Goal: Task Accomplishment & Management: Manage account settings

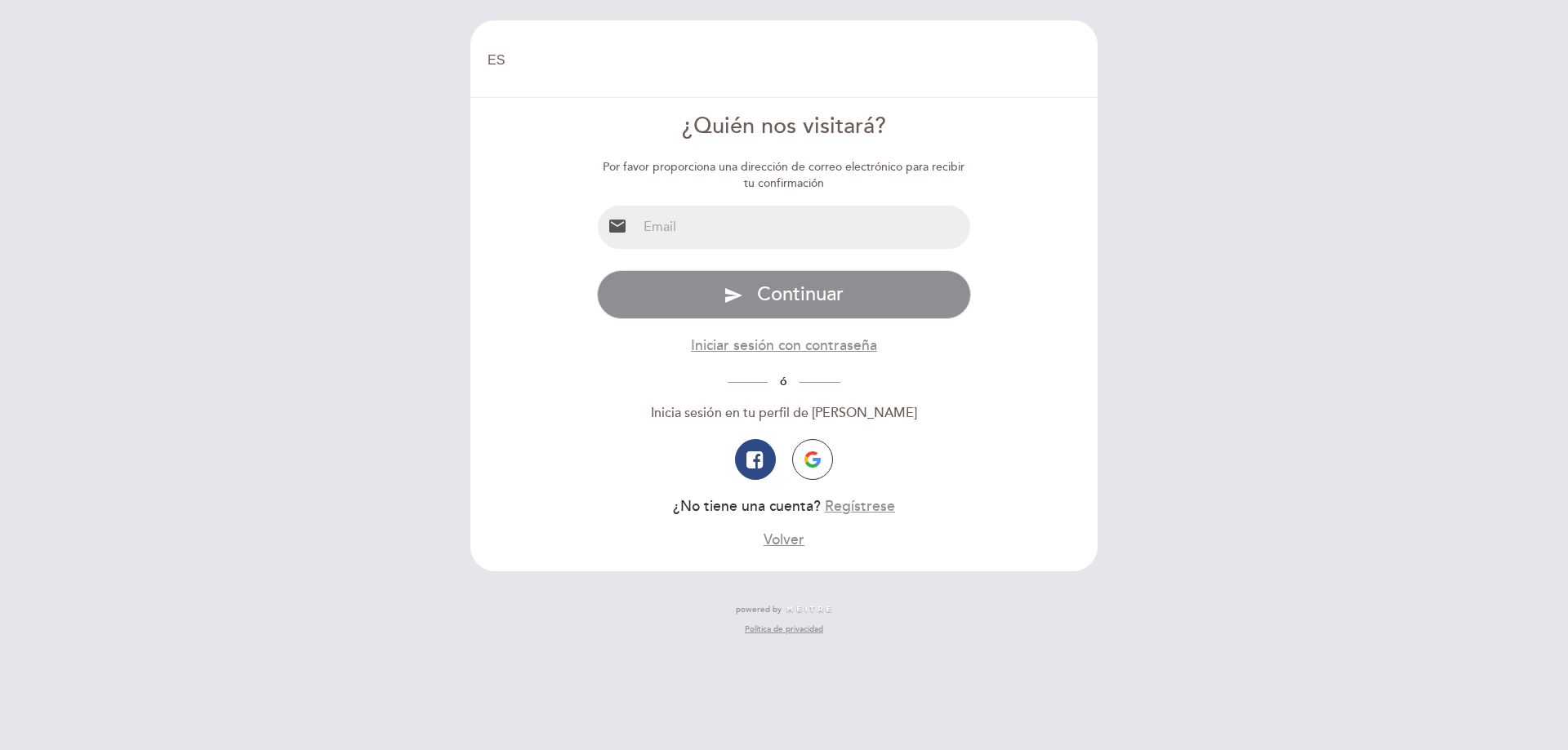
select select "es"
click at [781, 228] on input "email" at bounding box center [804, 227] width 334 height 43
type input "[EMAIL_ADDRESS][DOMAIN_NAME]"
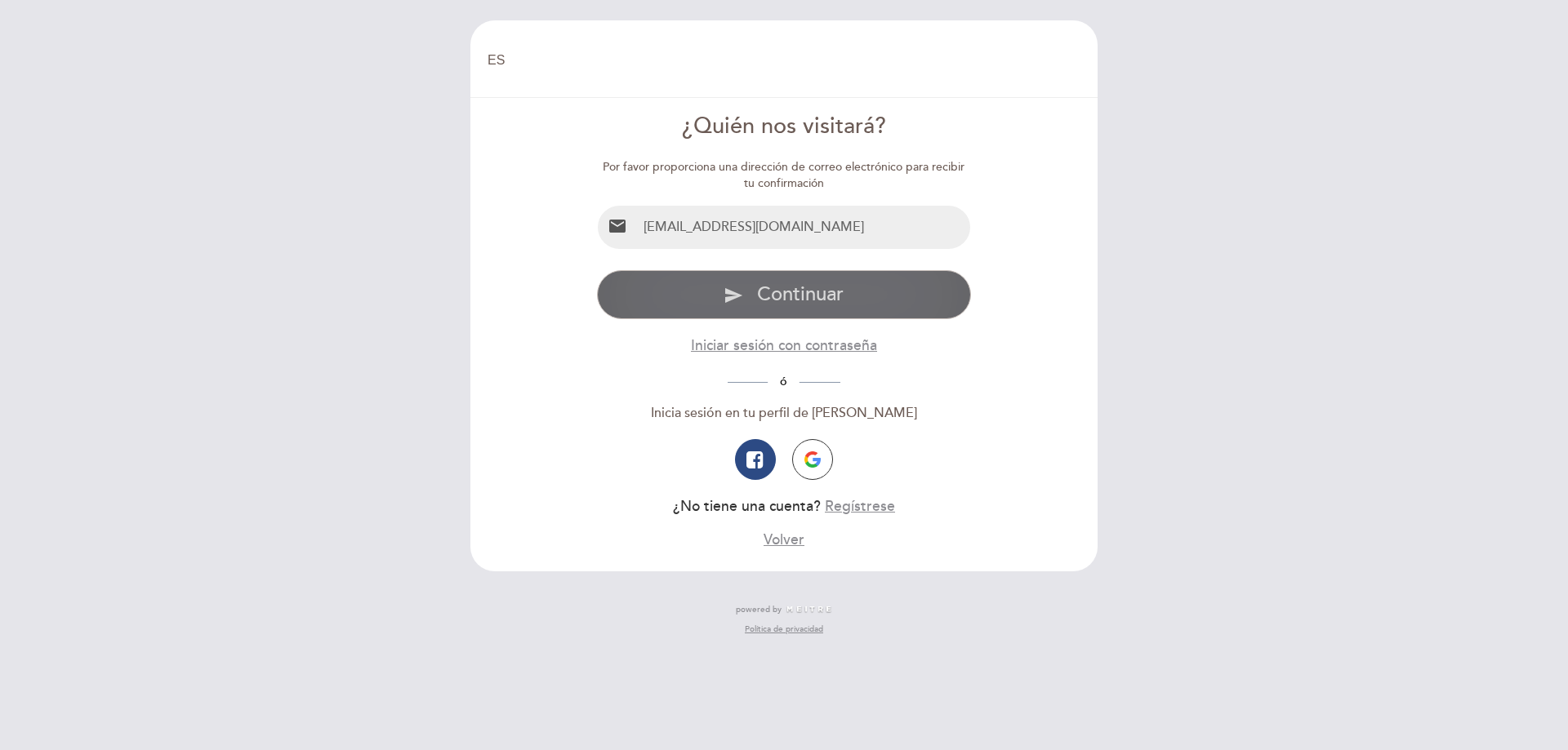
click at [790, 294] on span "Continuar" at bounding box center [800, 293] width 86 height 23
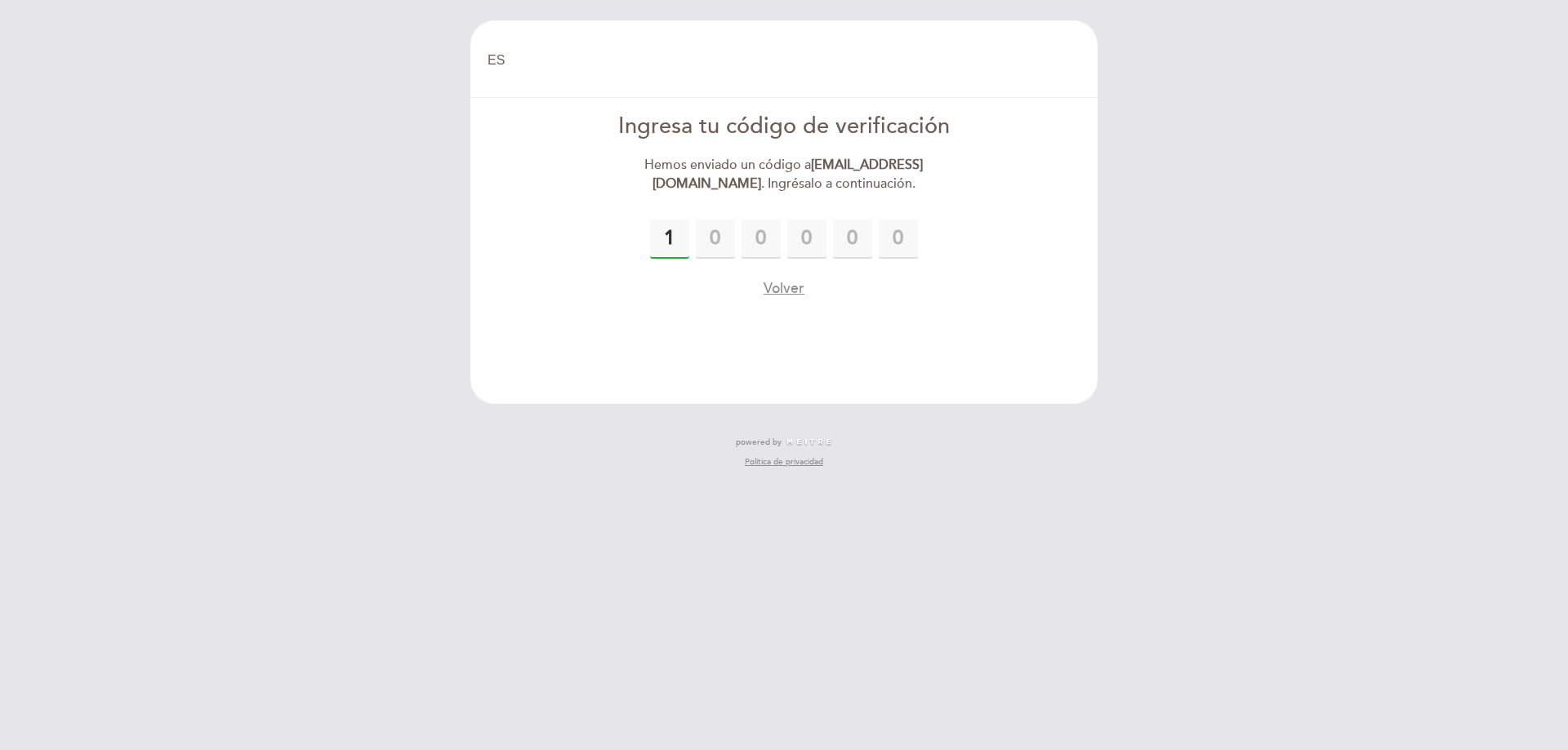
type input "1"
type input "7"
type input "2"
type input "0"
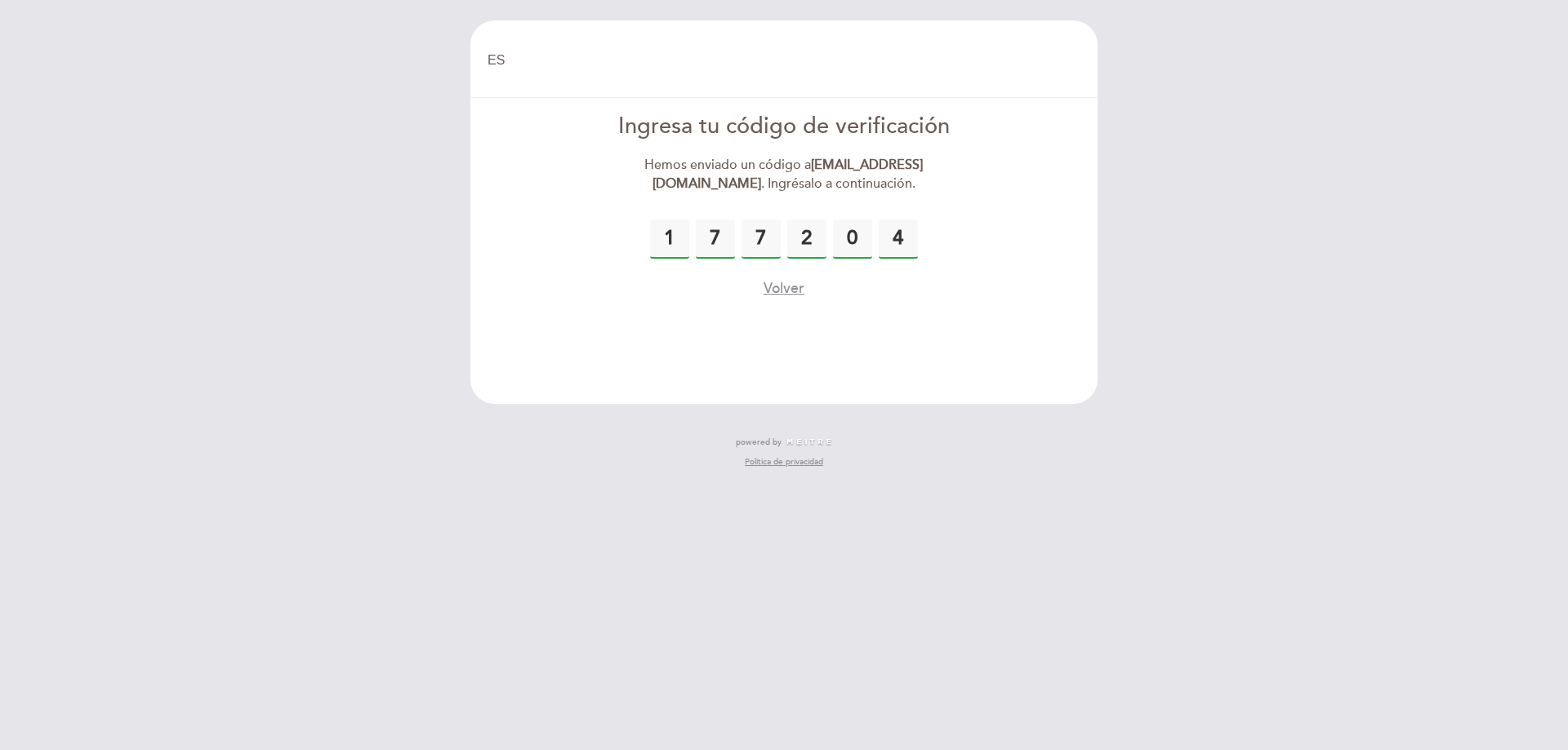
type input "4"
